Goal: Find specific page/section: Find specific page/section

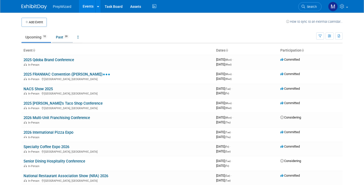
click at [57, 35] on link "Past 39" at bounding box center [62, 37] width 21 height 10
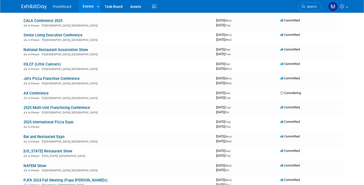
scroll to position [167, 0]
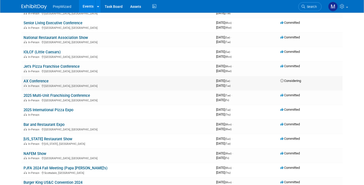
click at [67, 85] on div "In-Person Forest Heights, MD" at bounding box center [118, 86] width 189 height 4
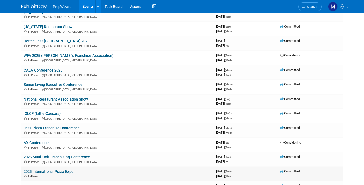
scroll to position [0, 0]
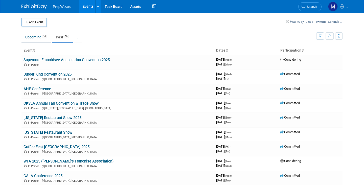
click at [41, 39] on link "Upcoming 10" at bounding box center [37, 37] width 30 height 10
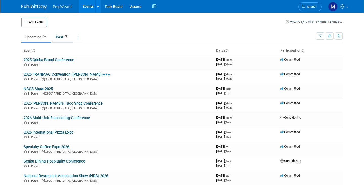
click at [64, 35] on link "Past 39" at bounding box center [62, 37] width 21 height 10
